Goal: Information Seeking & Learning: Learn about a topic

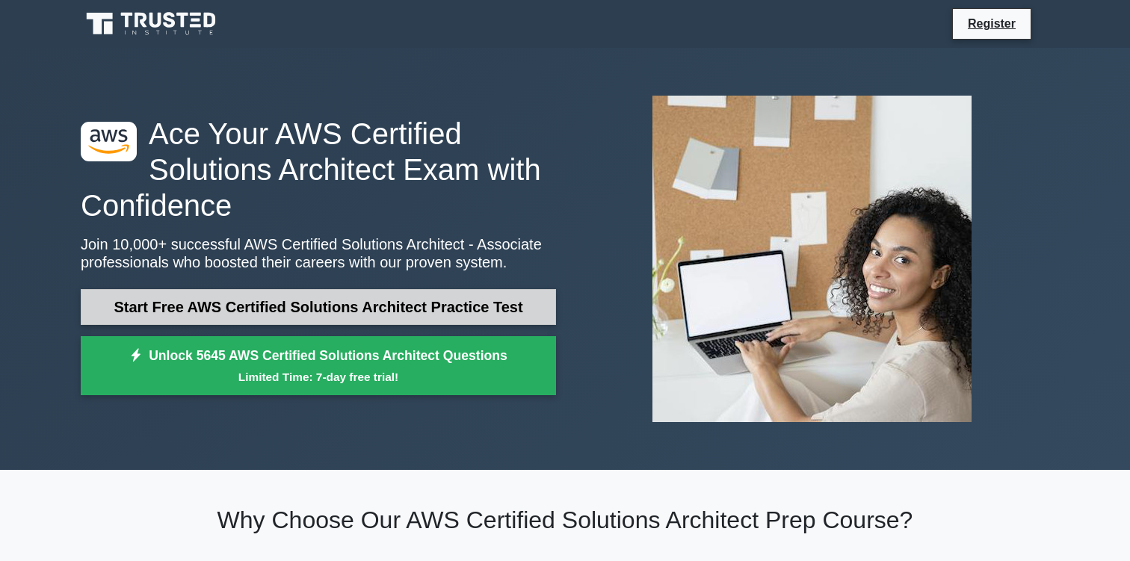
click at [278, 306] on link "Start Free AWS Certified Solutions Architect Practice Test" at bounding box center [318, 307] width 475 height 36
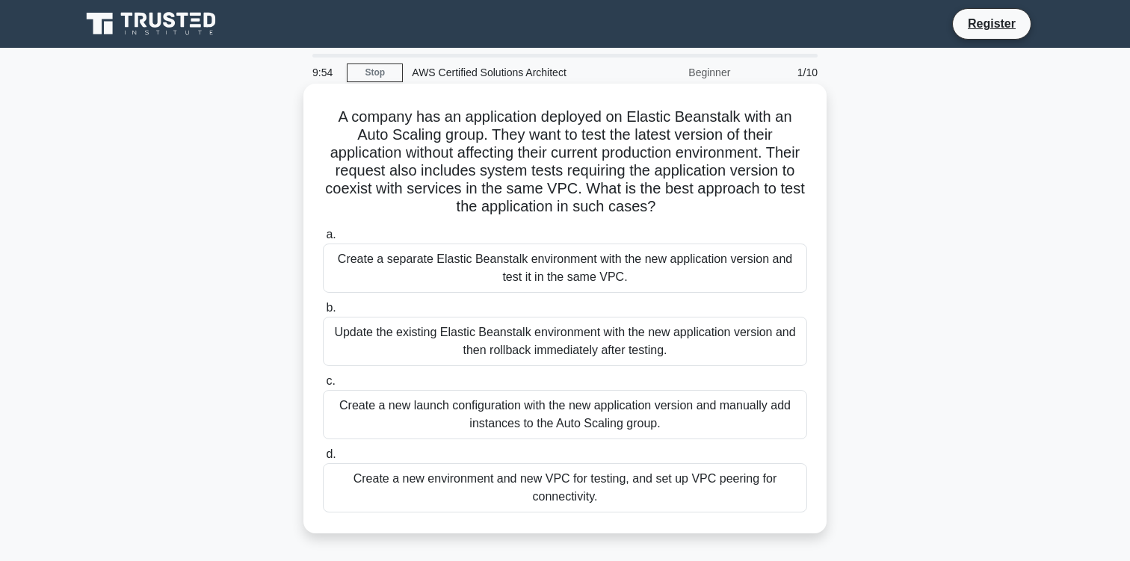
click at [729, 146] on h5 "A company has an application deployed on Elastic Beanstalk with an Auto Scaling…" at bounding box center [564, 162] width 487 height 109
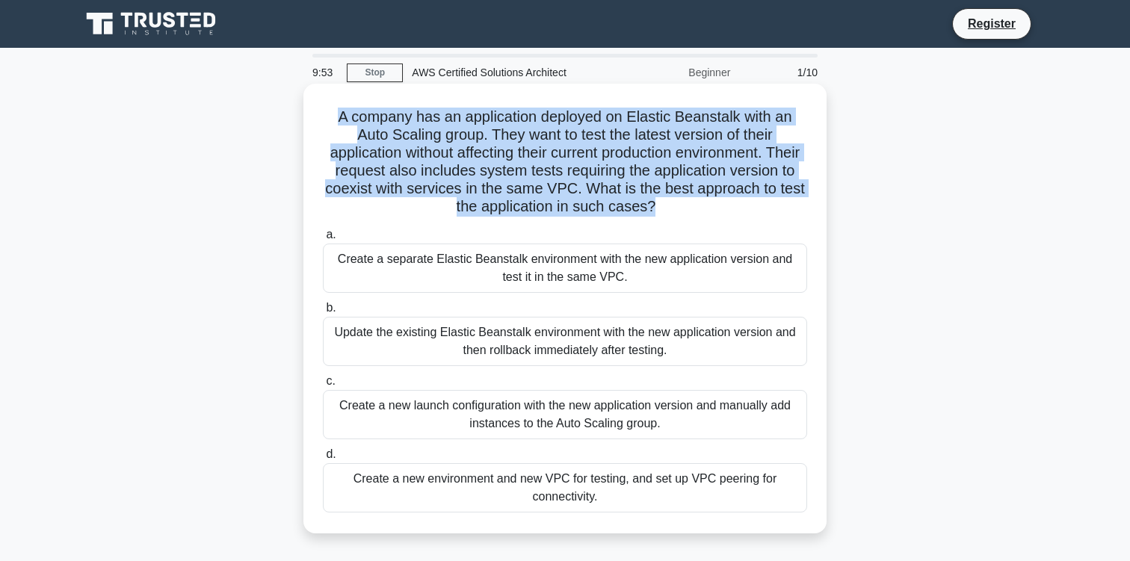
click at [729, 146] on h5 "A company has an application deployed on Elastic Beanstalk with an Auto Scaling…" at bounding box center [564, 162] width 487 height 109
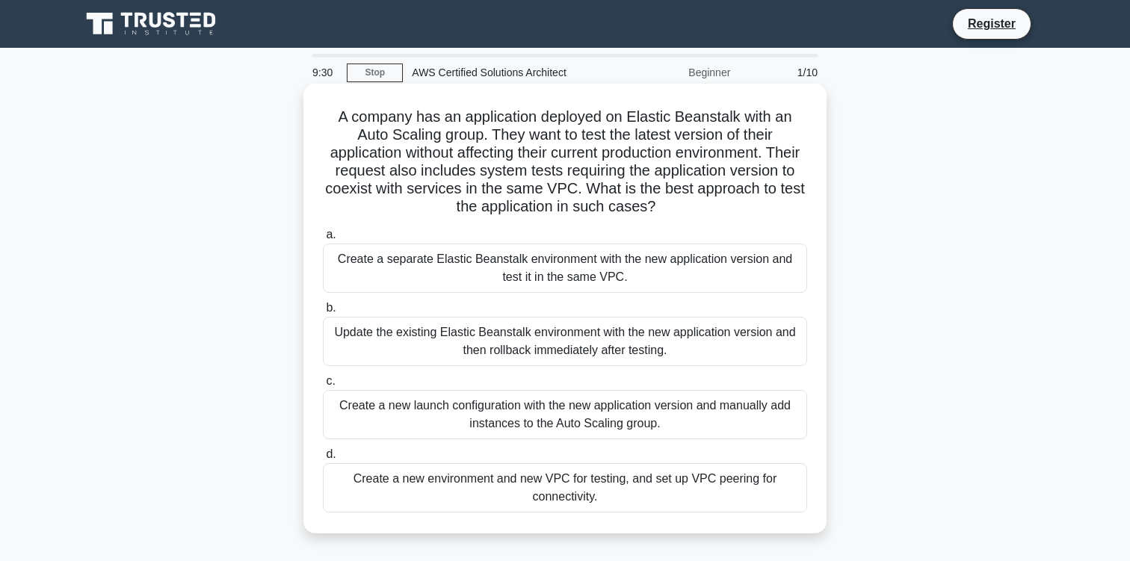
click at [708, 170] on h5 "A company has an application deployed on Elastic Beanstalk with an Auto Scaling…" at bounding box center [564, 162] width 487 height 109
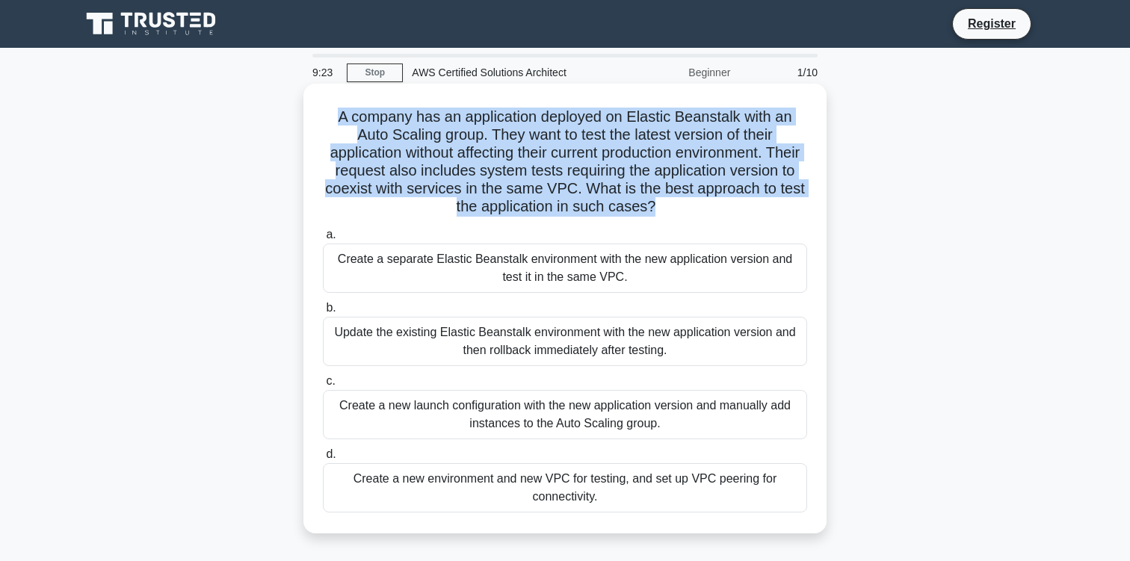
click at [717, 227] on label "a. Create a separate Elastic Beanstalk environment with the new application ver…" at bounding box center [565, 259] width 484 height 67
click at [323, 230] on input "a. Create a separate Elastic Beanstalk environment with the new application ver…" at bounding box center [323, 235] width 0 height 10
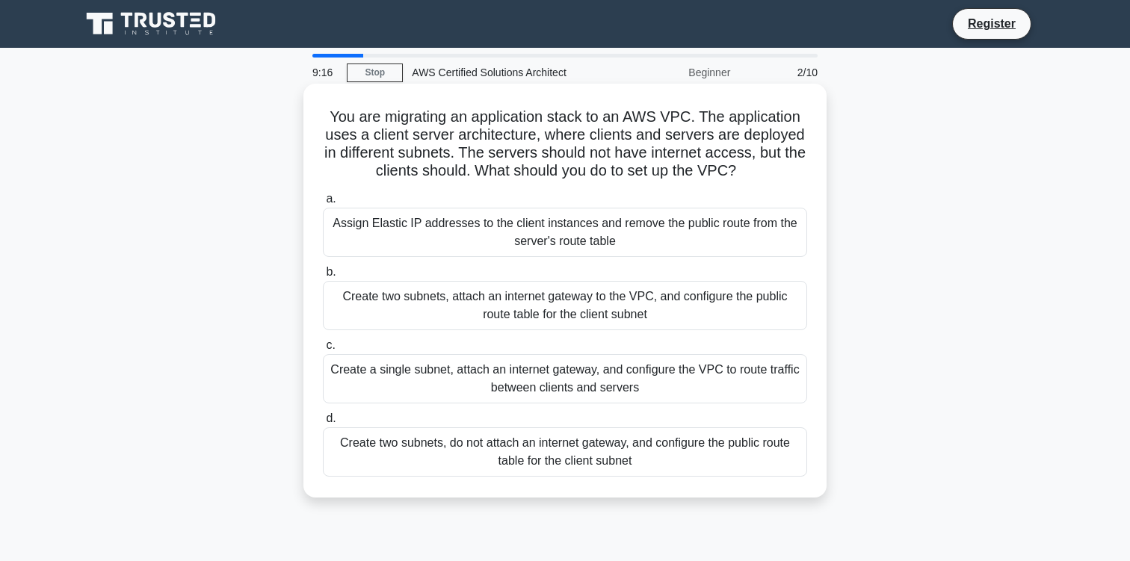
click at [621, 141] on h5 "You are migrating an application stack to an AWS VPC. The application uses a cl…" at bounding box center [564, 144] width 487 height 73
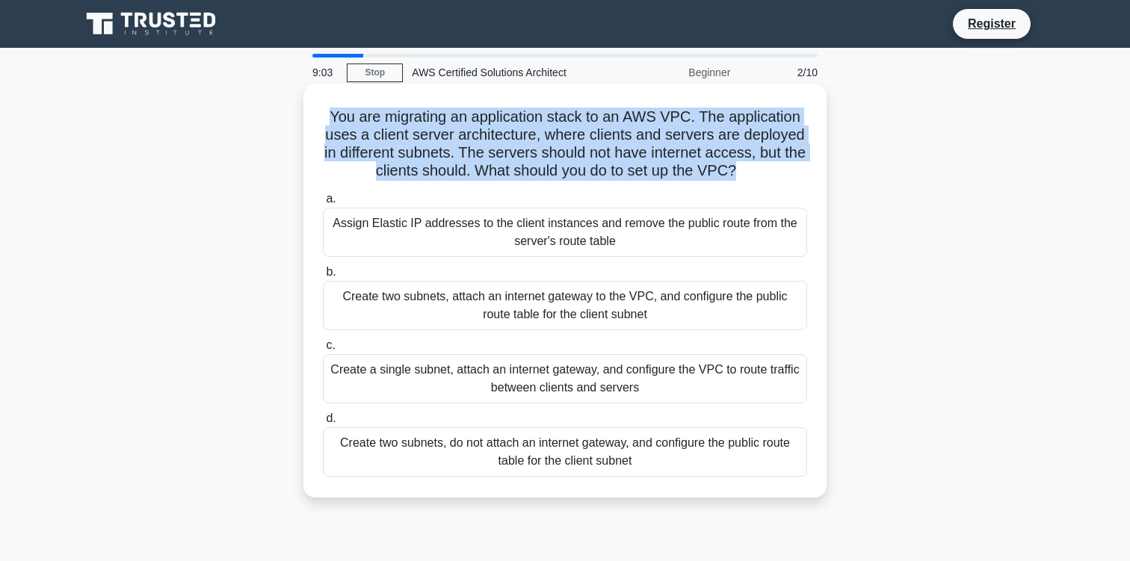
click at [631, 295] on div "Create two subnets, attach an internet gateway to the VPC, and configure the pu…" at bounding box center [565, 305] width 484 height 49
click at [323, 277] on input "b. Create two subnets, attach an internet gateway to the VPC, and configure the…" at bounding box center [323, 272] width 0 height 10
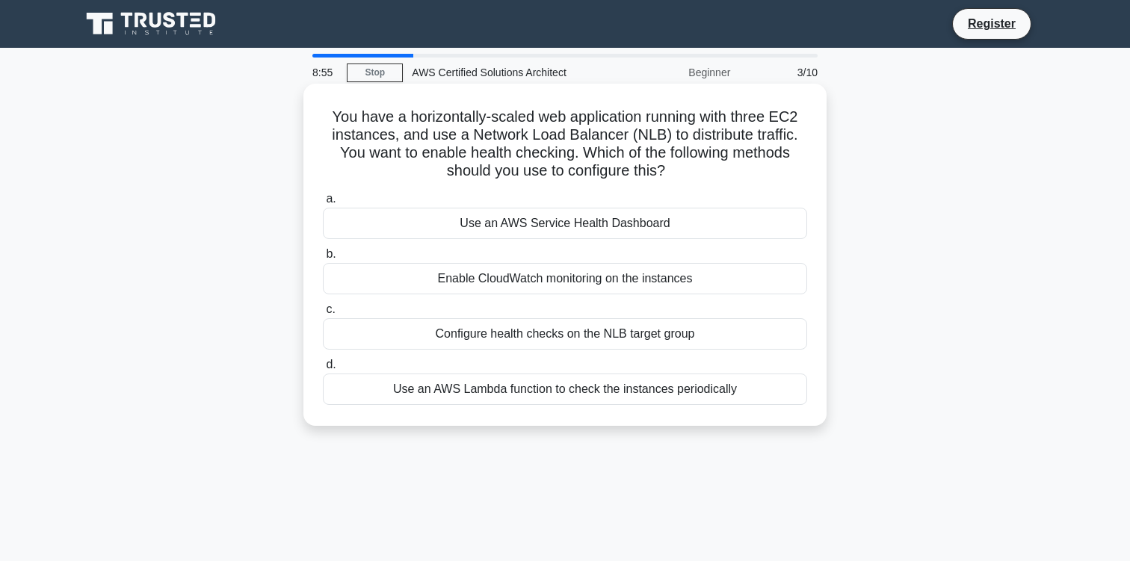
click at [598, 161] on h5 "You have a horizontally-scaled web application running with three EC2 instances…" at bounding box center [564, 144] width 487 height 73
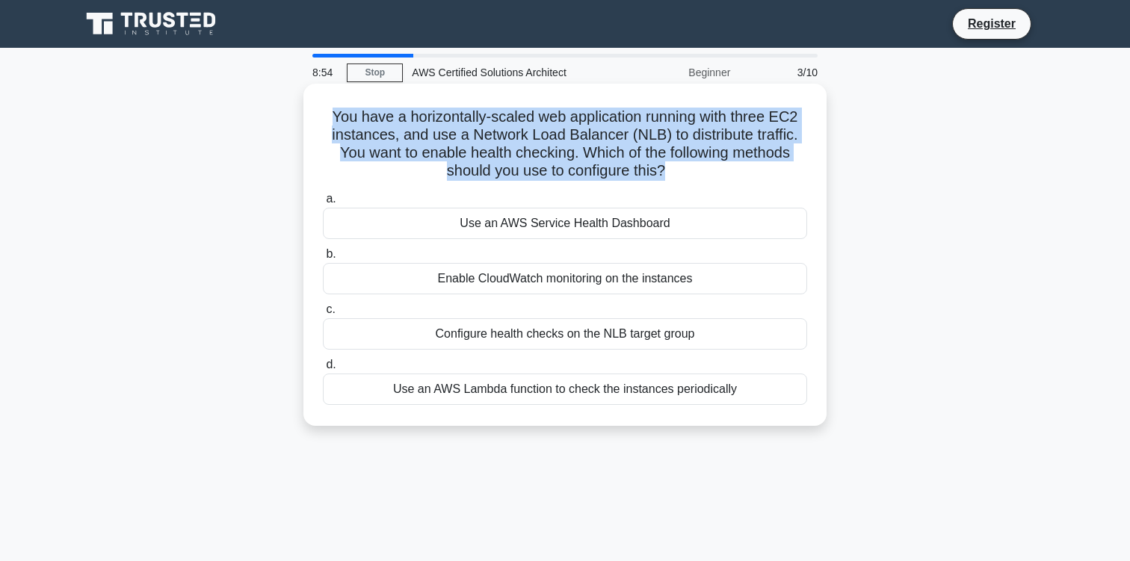
click at [646, 133] on h5 "You have a horizontally-scaled web application running with three EC2 instances…" at bounding box center [564, 144] width 487 height 73
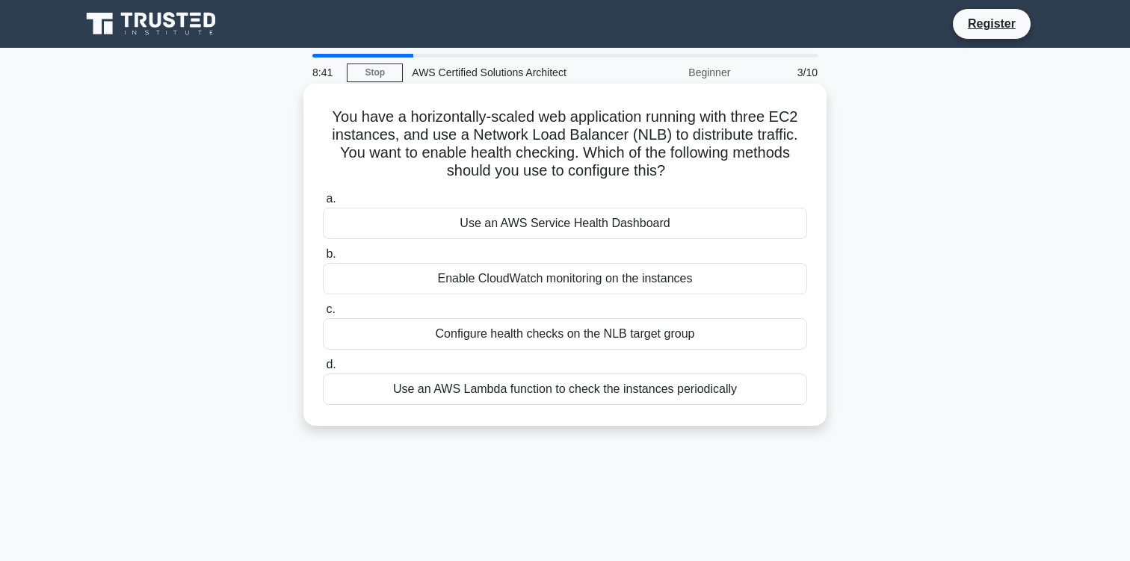
click at [611, 214] on div "Use an AWS Service Health Dashboard" at bounding box center [565, 223] width 484 height 31
click at [323, 204] on input "a. Use an AWS Service Health Dashboard" at bounding box center [323, 199] width 0 height 10
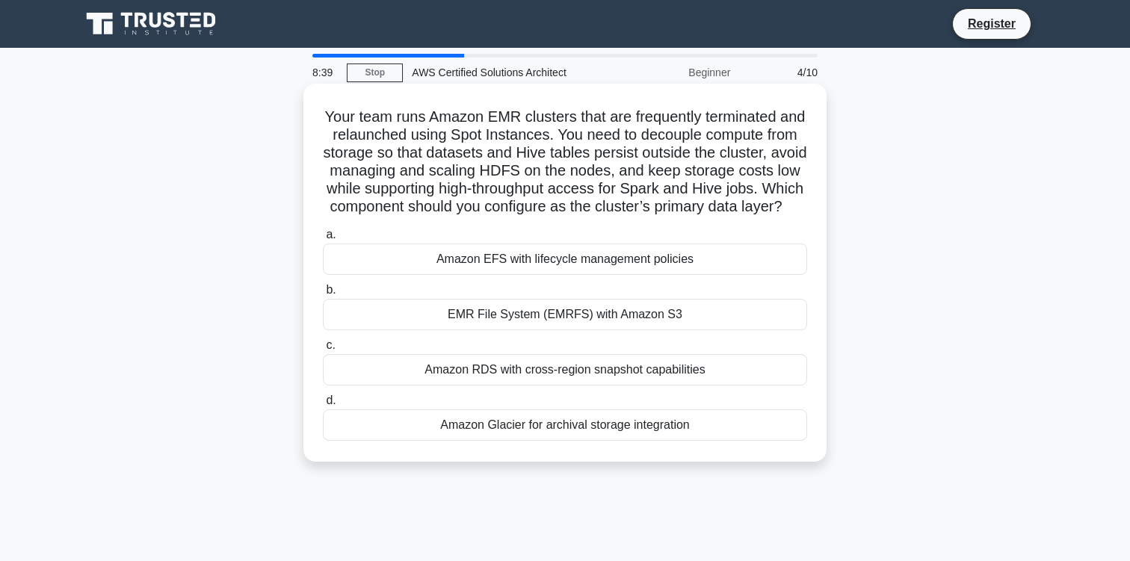
click at [615, 159] on h5 "Your team runs Amazon EMR clusters that are frequently terminated and relaunche…" at bounding box center [564, 162] width 487 height 109
click at [598, 378] on div "Amazon RDS with cross-region snapshot capabilities" at bounding box center [565, 369] width 484 height 31
click at [323, 350] on input "c. Amazon RDS with cross-region snapshot capabilities" at bounding box center [323, 346] width 0 height 10
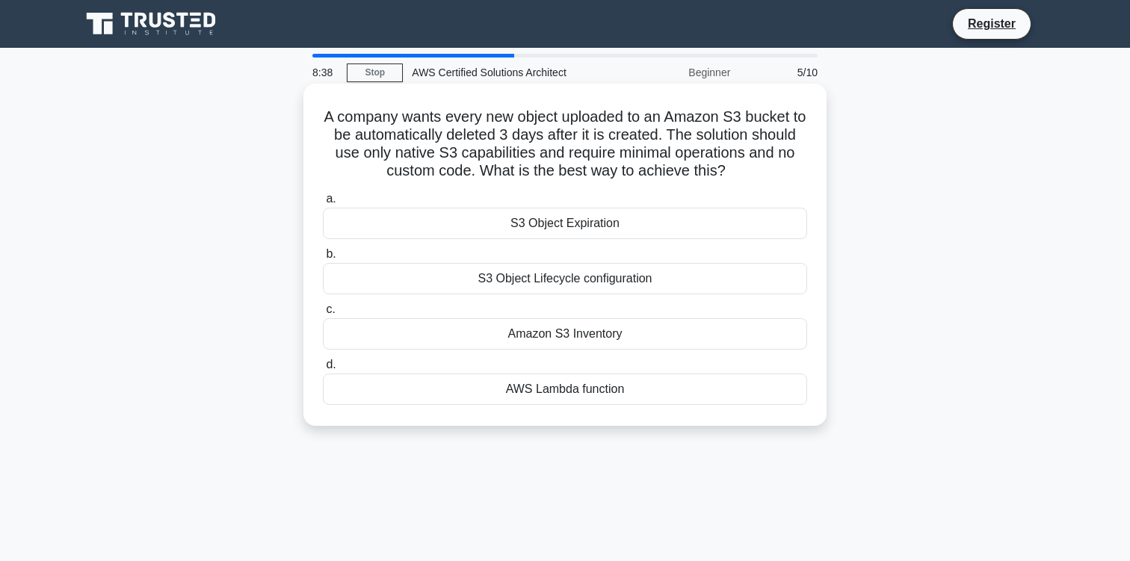
click at [622, 314] on label "c. Amazon S3 Inventory" at bounding box center [565, 324] width 484 height 49
click at [323, 314] on input "c. Amazon S3 Inventory" at bounding box center [323, 310] width 0 height 10
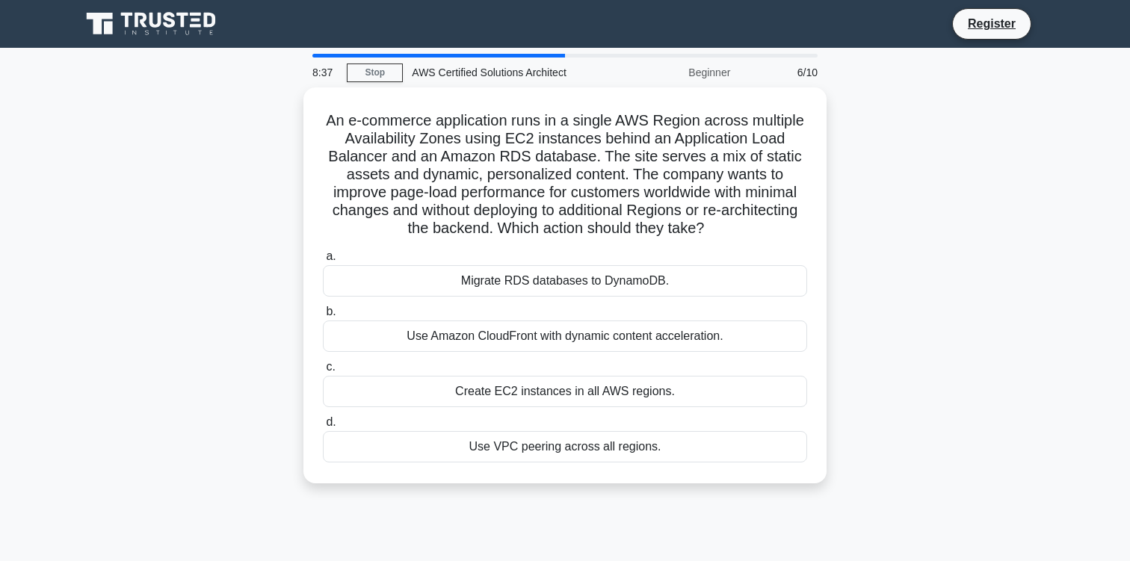
click at [622, 314] on label "b. Use Amazon CloudFront with dynamic content acceleration." at bounding box center [565, 327] width 484 height 49
click at [323, 314] on input "b. Use Amazon CloudFront with dynamic content acceleration." at bounding box center [323, 312] width 0 height 10
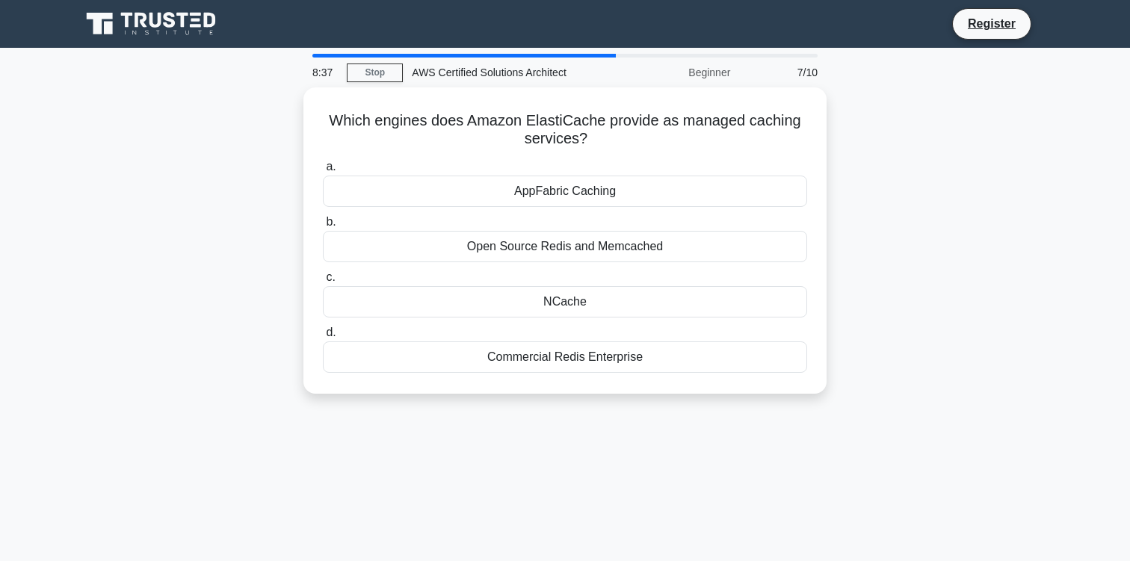
click at [622, 314] on div "NCache" at bounding box center [565, 301] width 484 height 31
click at [323, 282] on input "c. NCache" at bounding box center [323, 278] width 0 height 10
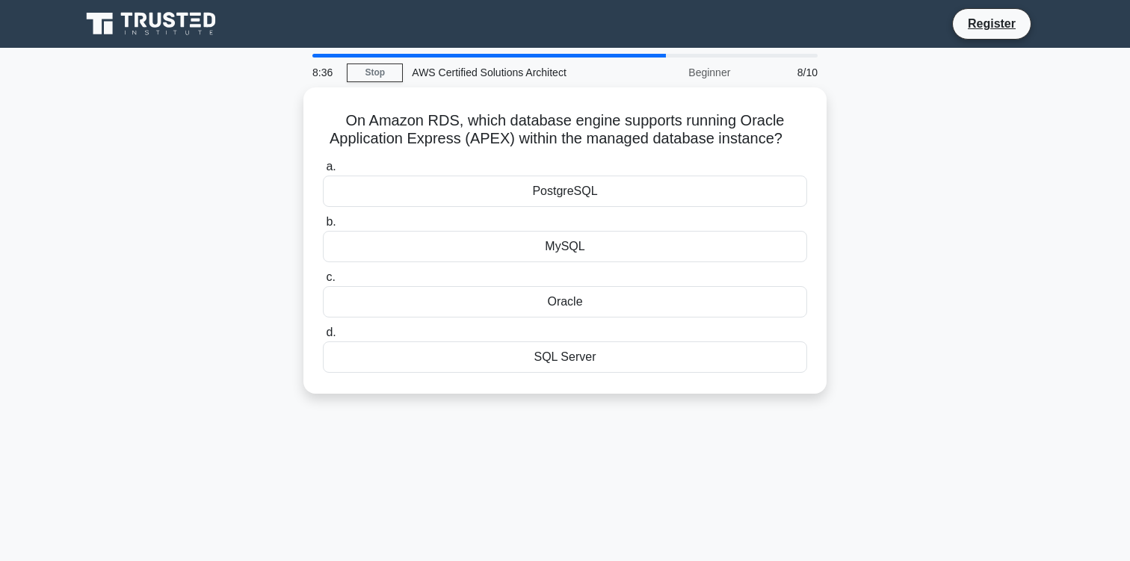
click at [622, 314] on div "Oracle" at bounding box center [565, 301] width 484 height 31
click at [323, 282] on input "c. Oracle" at bounding box center [323, 278] width 0 height 10
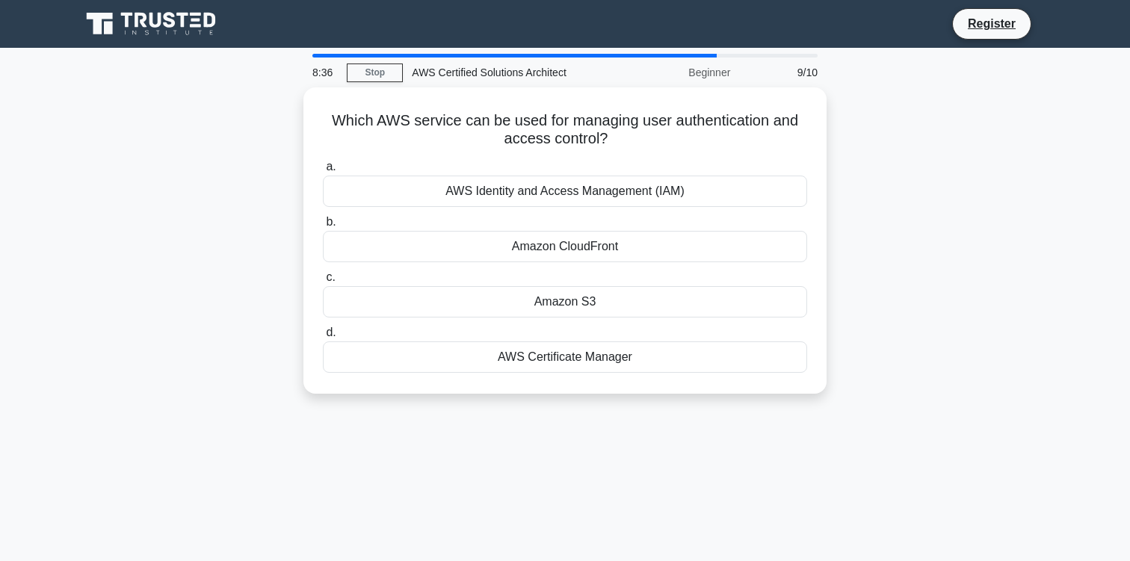
click at [622, 314] on div "Amazon S3" at bounding box center [565, 301] width 484 height 31
click at [323, 282] on input "c. Amazon S3" at bounding box center [323, 278] width 0 height 10
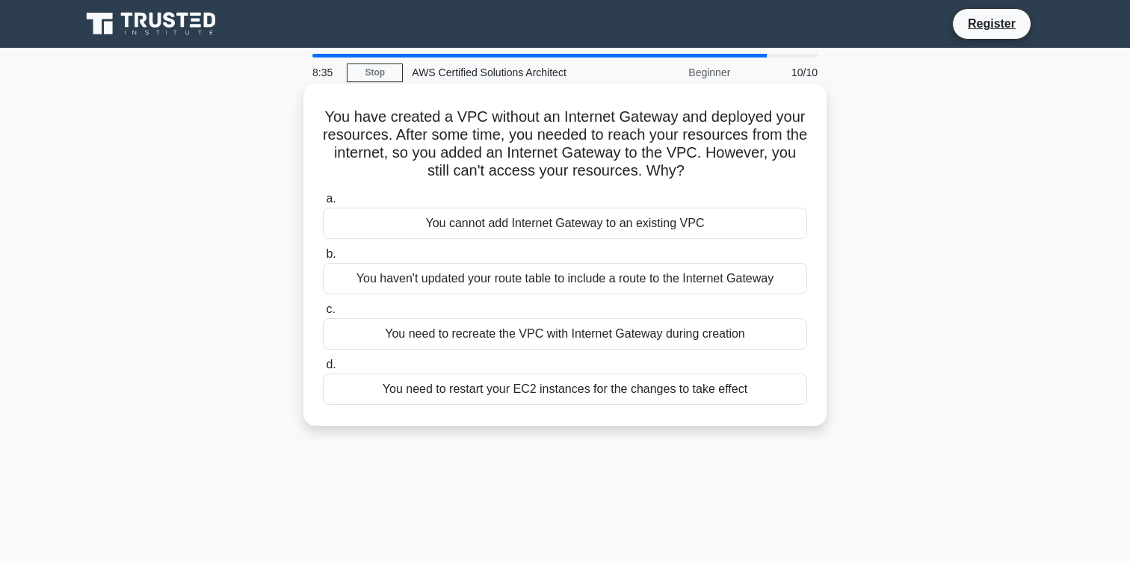
click at [653, 244] on div "a. You cannot add Internet Gateway to an existing VPC b. You haven't updated yo…" at bounding box center [565, 297] width 502 height 221
click at [660, 232] on div "You cannot add Internet Gateway to an existing VPC" at bounding box center [565, 223] width 484 height 31
click at [323, 204] on input "a. You cannot add Internet Gateway to an existing VPC" at bounding box center [323, 199] width 0 height 10
